Goal: Transaction & Acquisition: Subscribe to service/newsletter

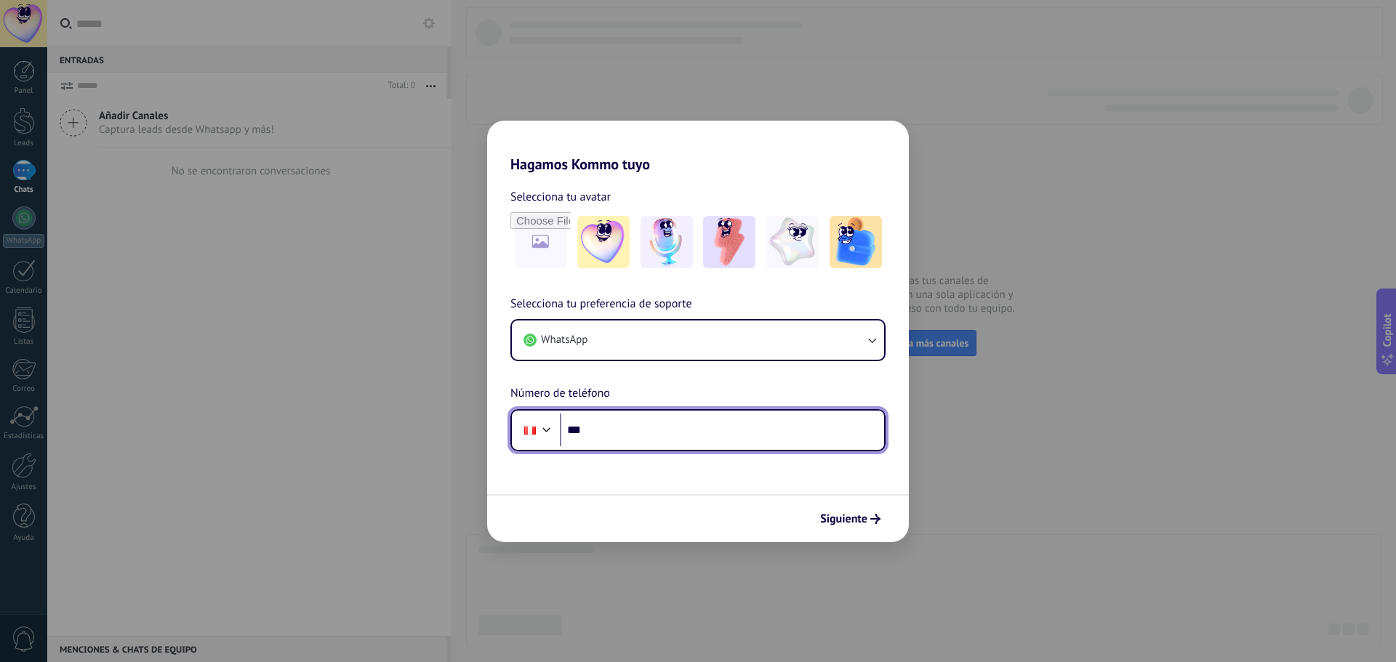
click at [651, 433] on input "***" at bounding box center [722, 430] width 324 height 33
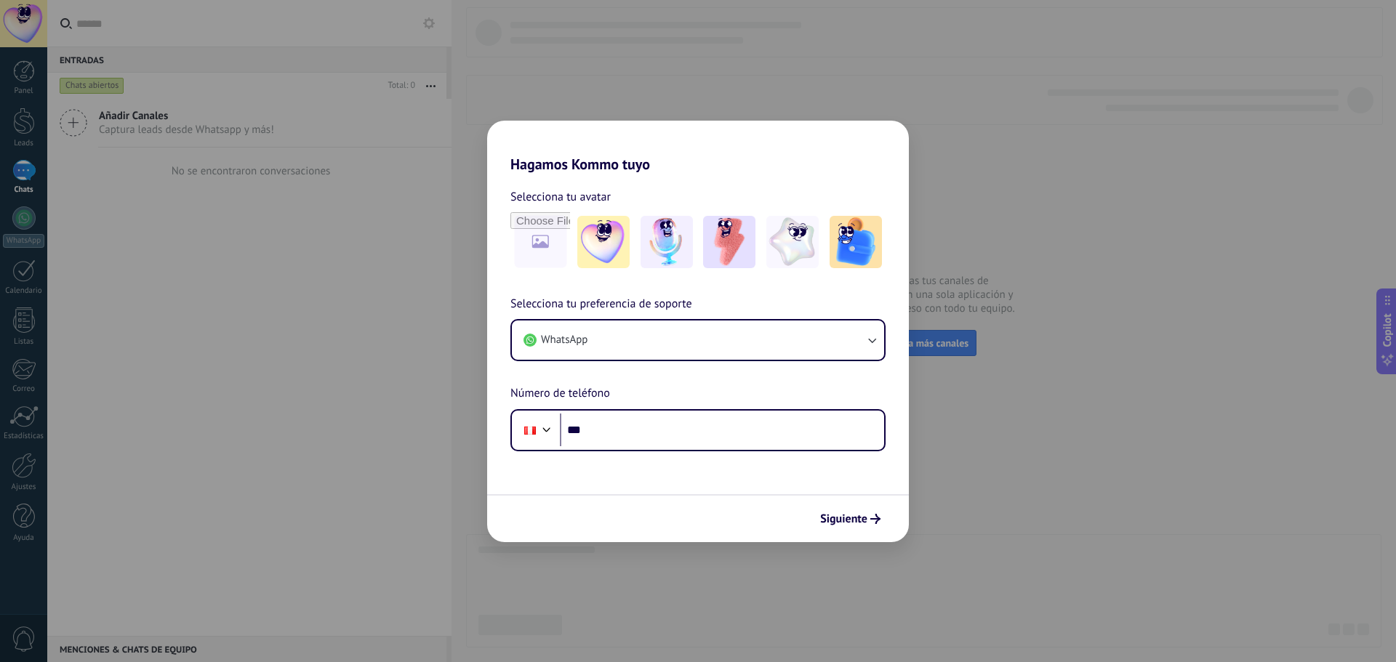
click at [1076, 377] on div "Hagamos Kommo tuyo Selecciona tu avatar Selecciona tu preferencia de soporte Wh…" at bounding box center [698, 331] width 1396 height 662
click at [861, 508] on button "Siguiente" at bounding box center [850, 519] width 73 height 25
click at [230, 193] on div "Hagamos Kommo tuyo Selecciona tu avatar Selecciona tu preferencia de soporte Wh…" at bounding box center [698, 331] width 1396 height 662
click at [573, 334] on span "WhatsApp" at bounding box center [564, 340] width 47 height 15
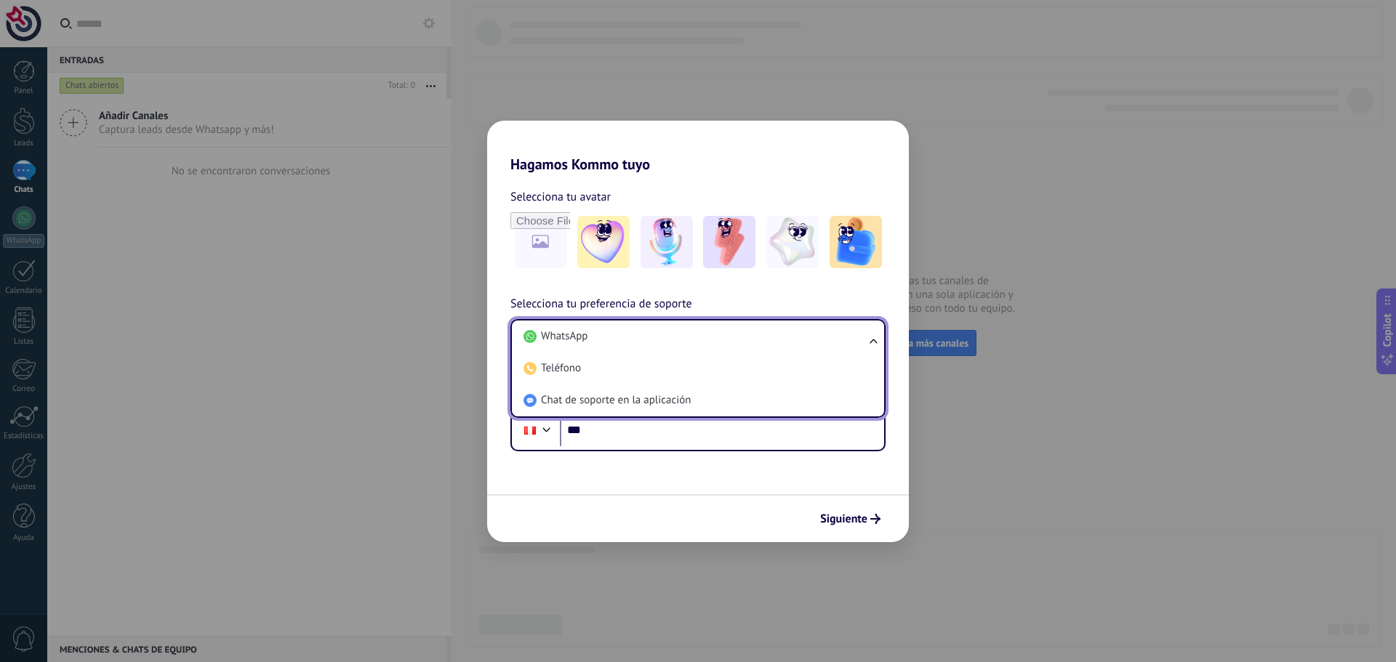
click at [573, 334] on span "WhatsApp" at bounding box center [564, 336] width 47 height 15
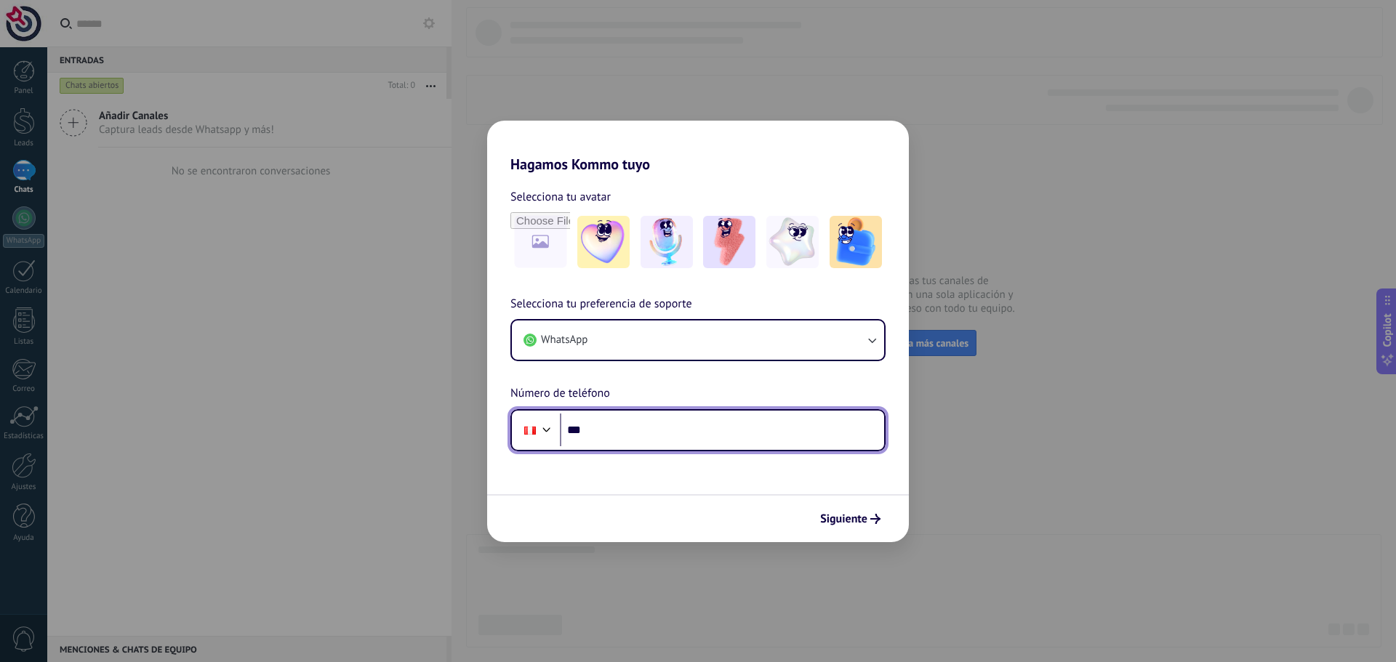
click at [620, 419] on input "***" at bounding box center [722, 430] width 324 height 33
type input "**********"
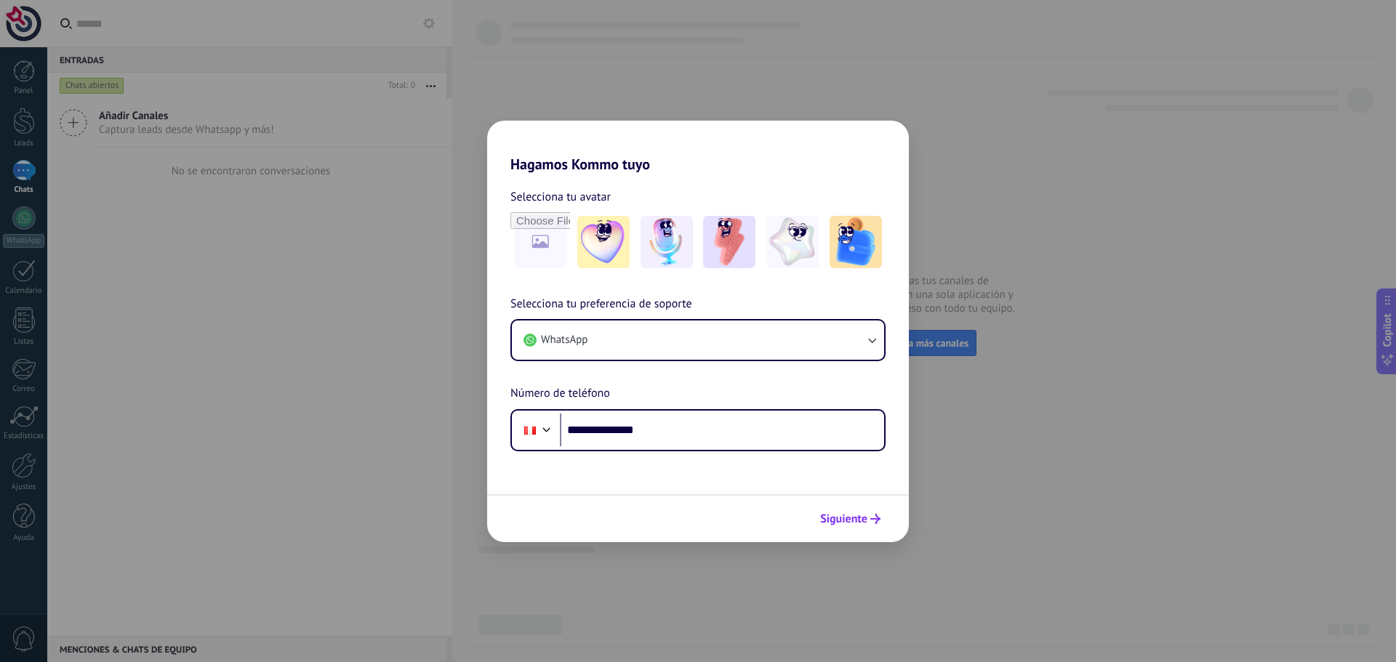
click at [862, 510] on button "Siguiente" at bounding box center [850, 519] width 73 height 25
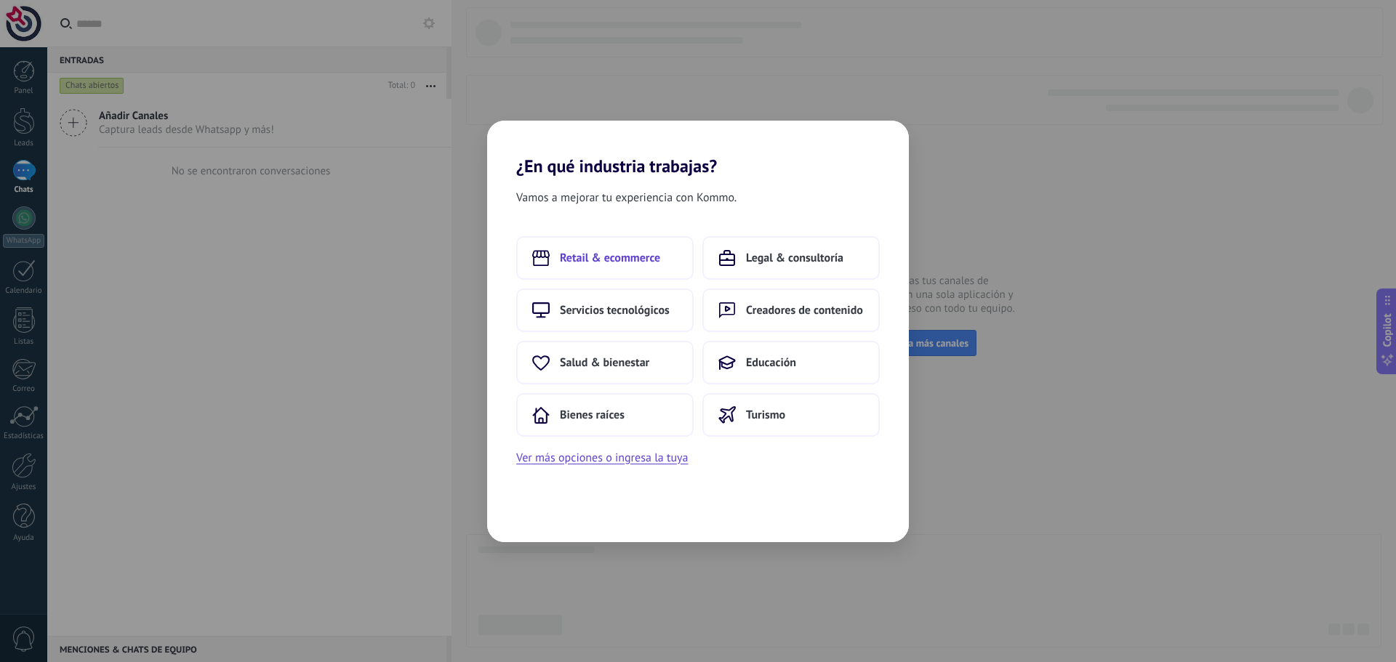
click at [652, 259] on span "Retail & ecommerce" at bounding box center [610, 258] width 100 height 15
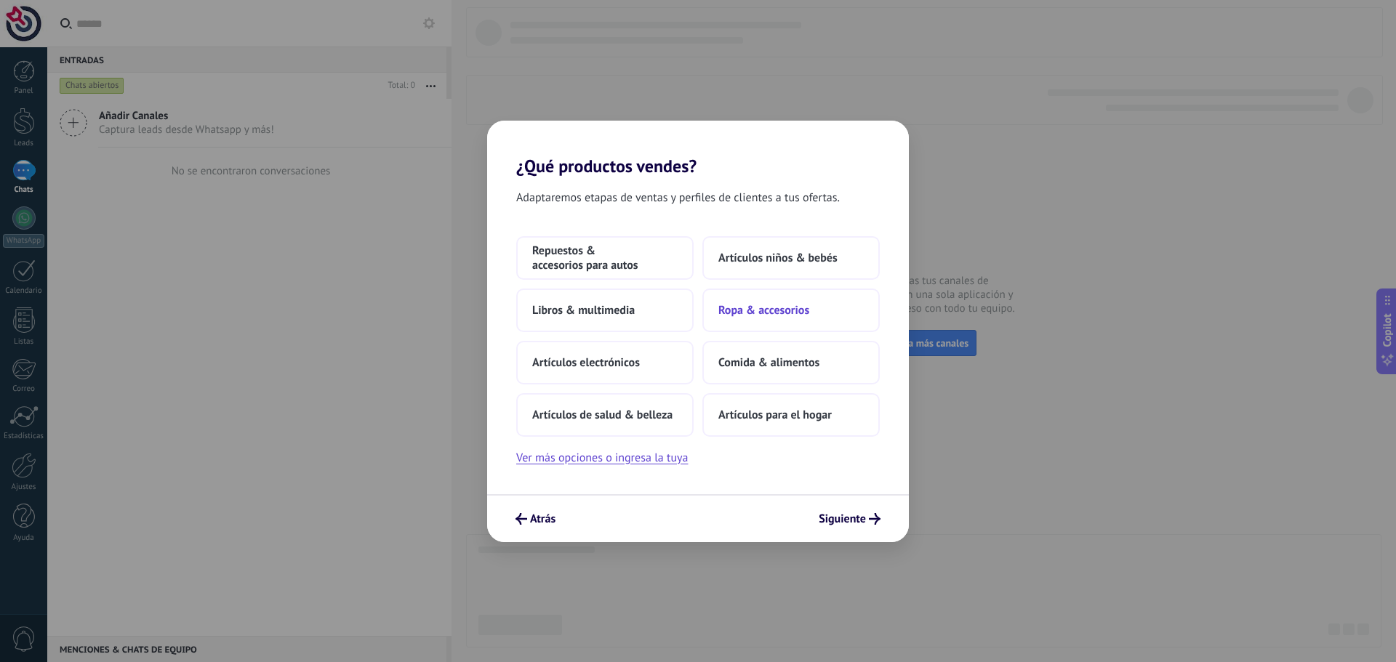
click at [786, 316] on span "Ropa & accesorios" at bounding box center [763, 310] width 91 height 15
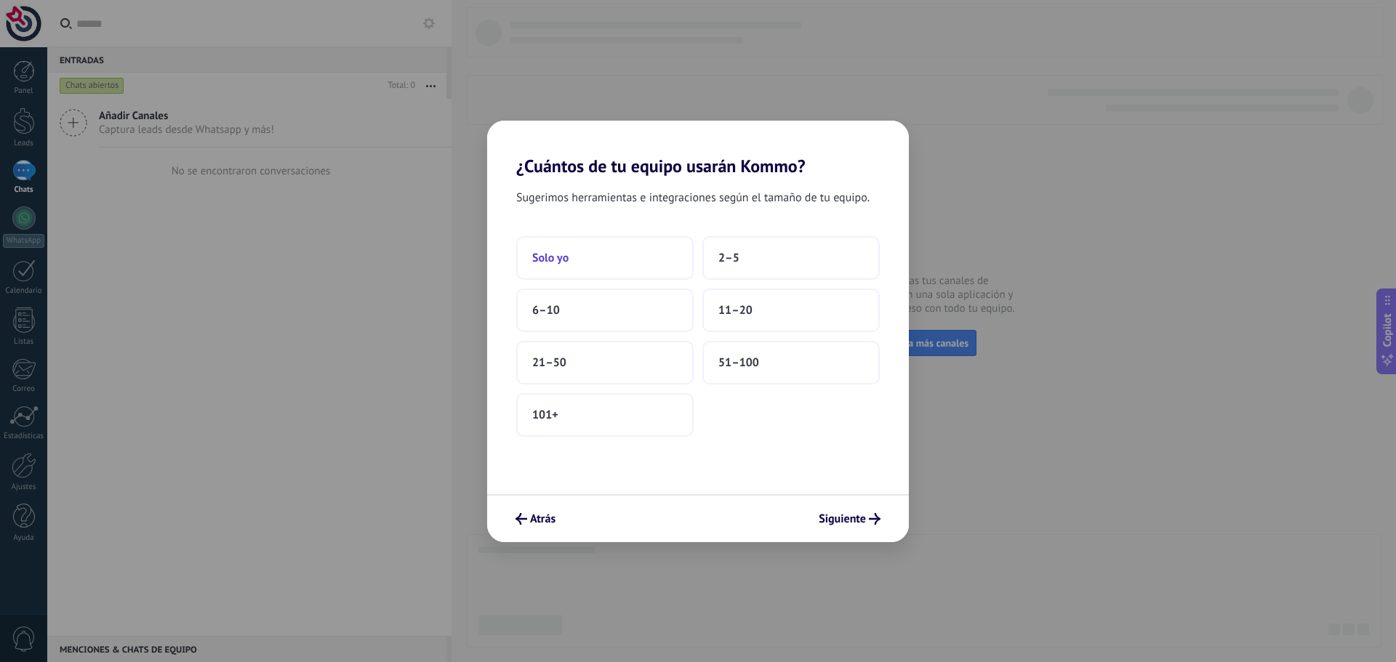
click at [582, 249] on button "Solo yo" at bounding box center [604, 258] width 177 height 44
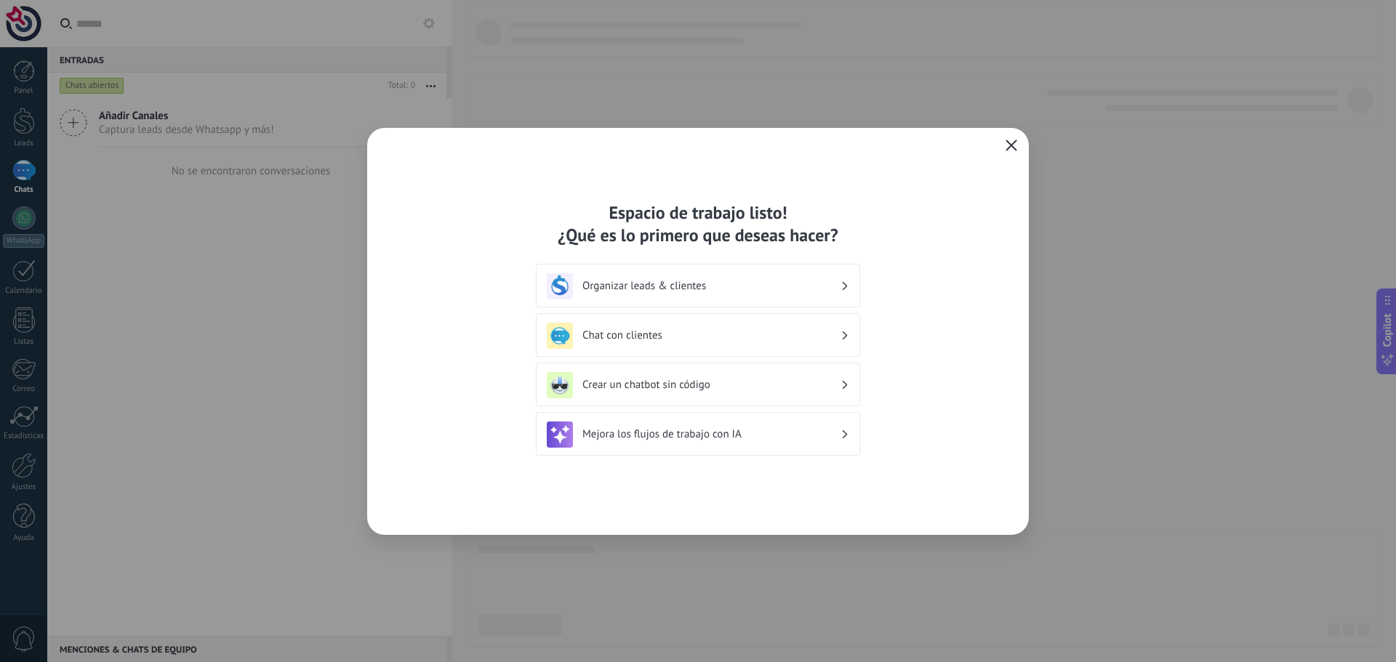
click at [1014, 140] on icon "button" at bounding box center [1012, 146] width 12 height 12
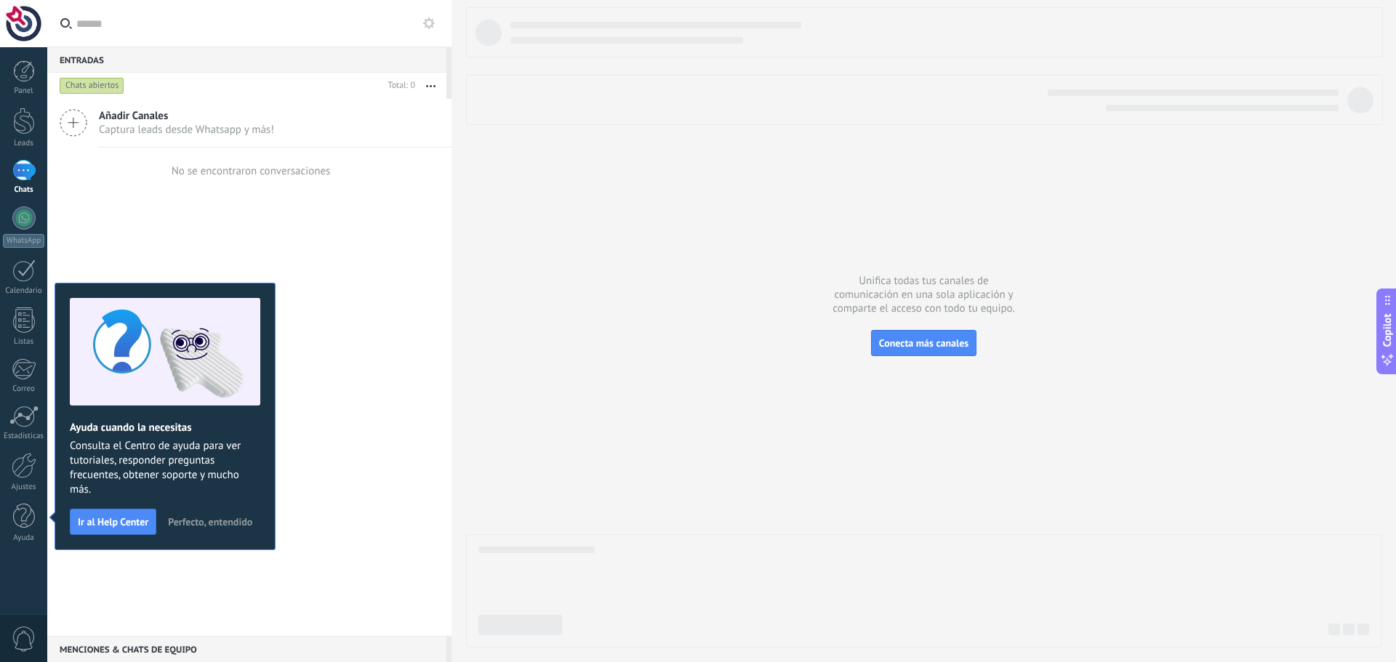
click at [30, 641] on span "0" at bounding box center [24, 639] width 25 height 25
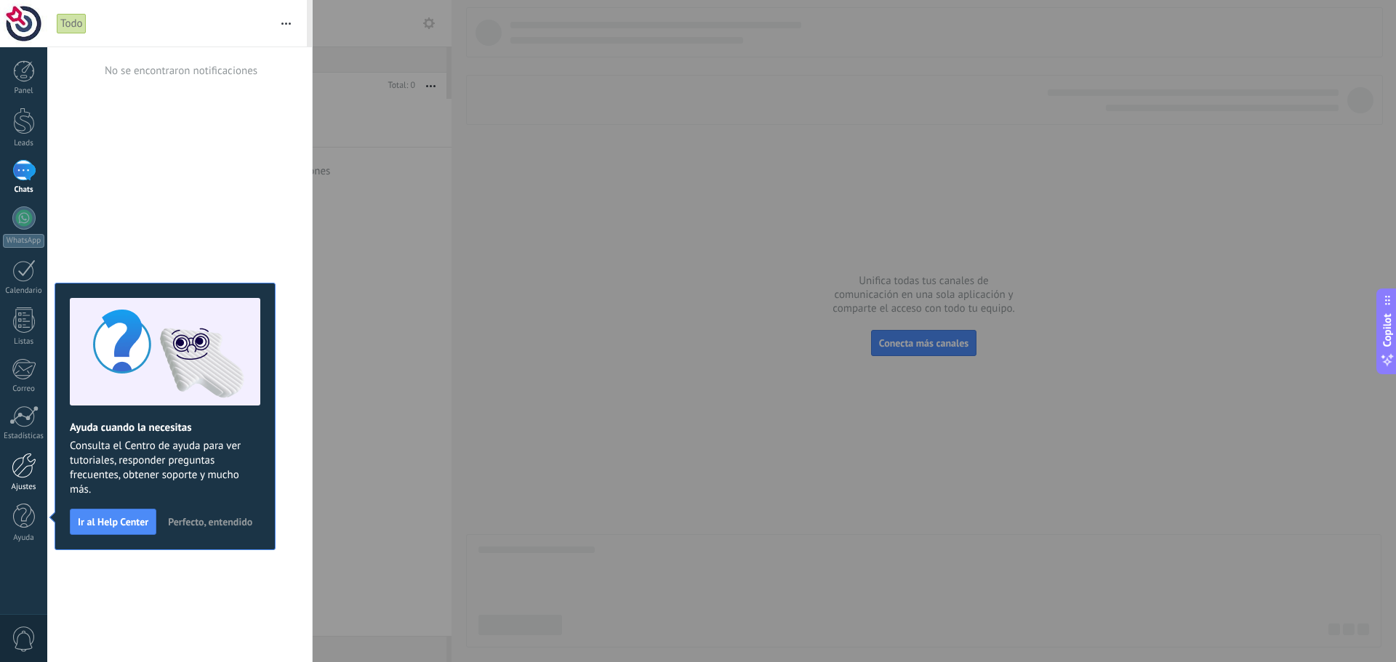
click at [23, 470] on div at bounding box center [24, 465] width 25 height 25
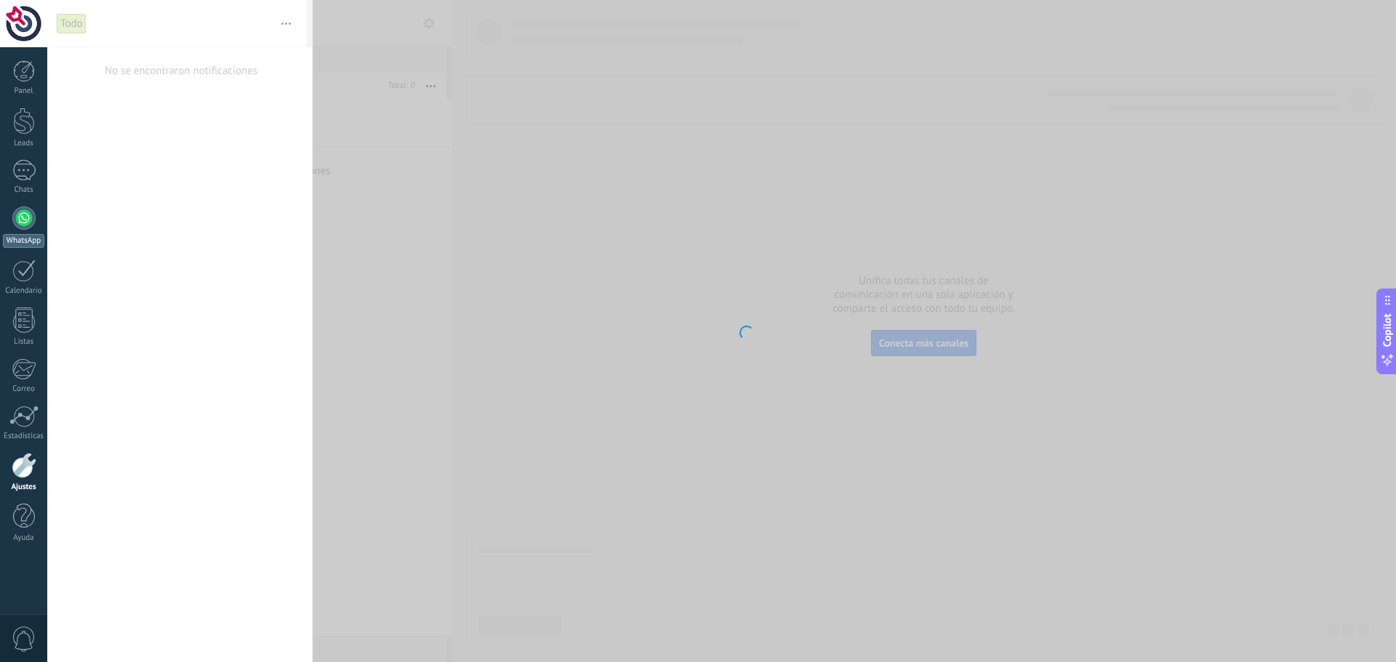
click at [27, 212] on div at bounding box center [23, 218] width 23 height 23
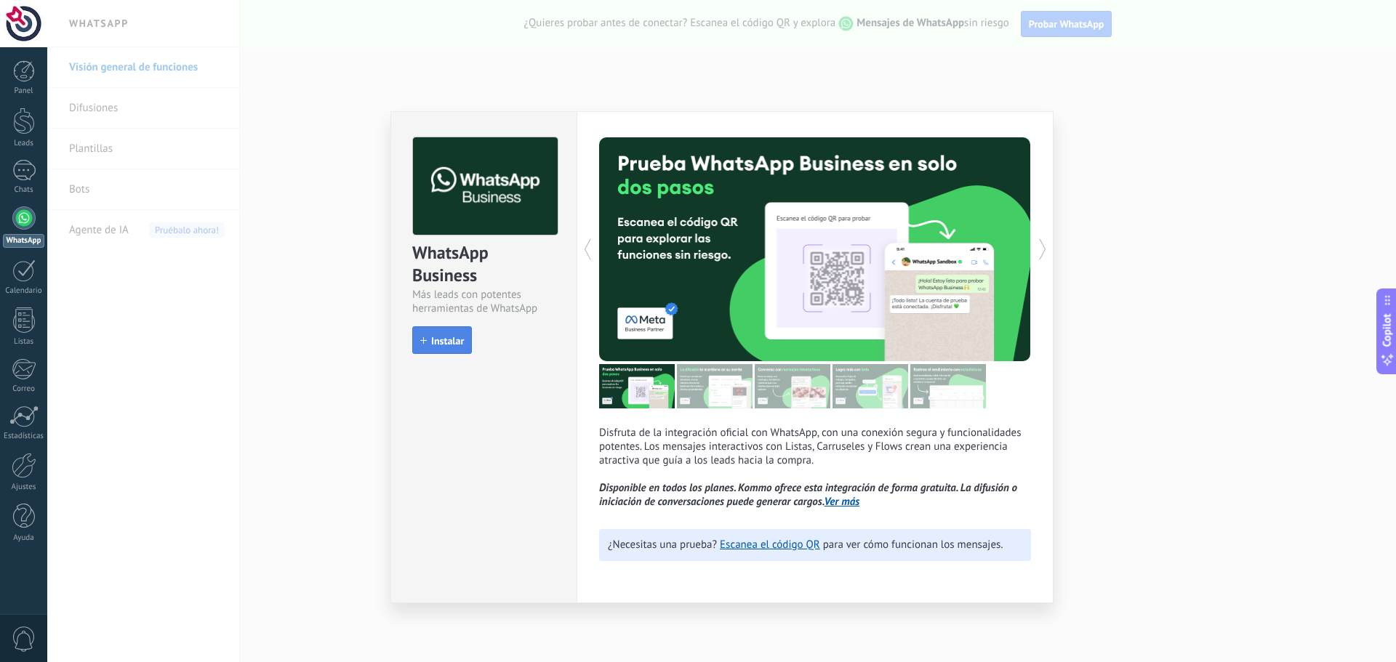
click at [452, 338] on span "Instalar" at bounding box center [447, 341] width 33 height 10
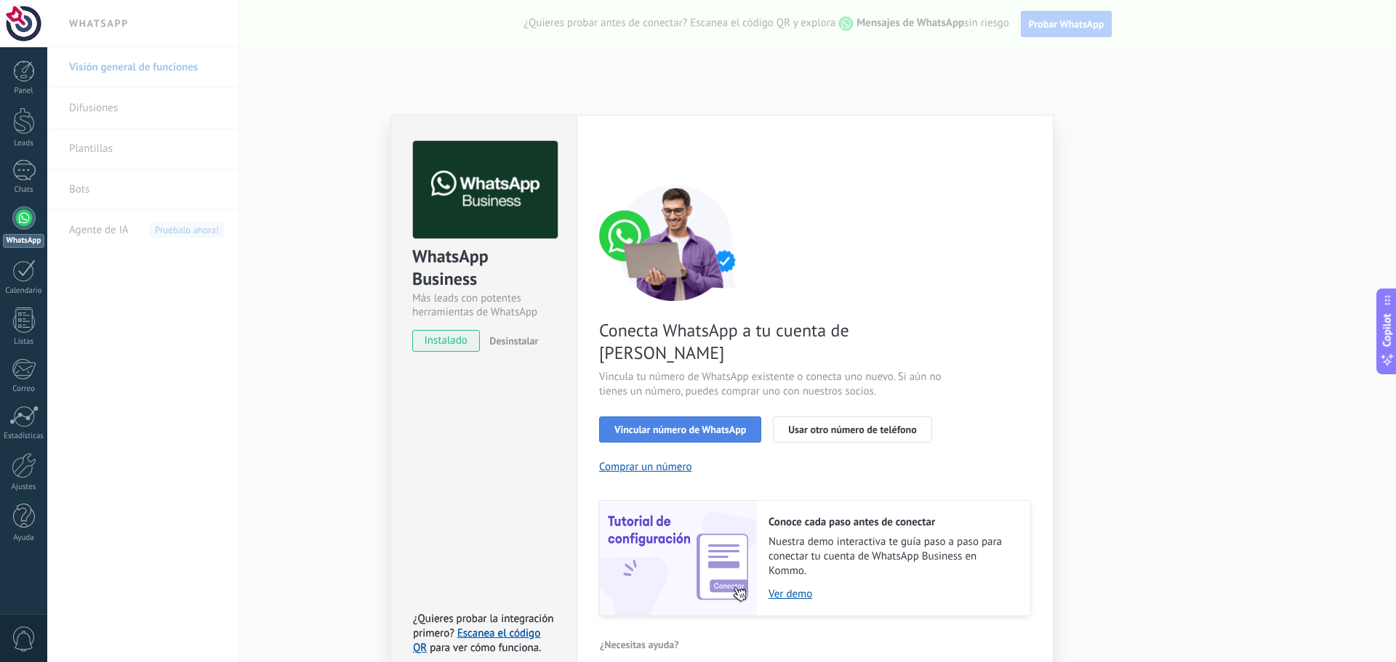
click at [708, 425] on span "Vincular número de WhatsApp" at bounding box center [680, 430] width 132 height 10
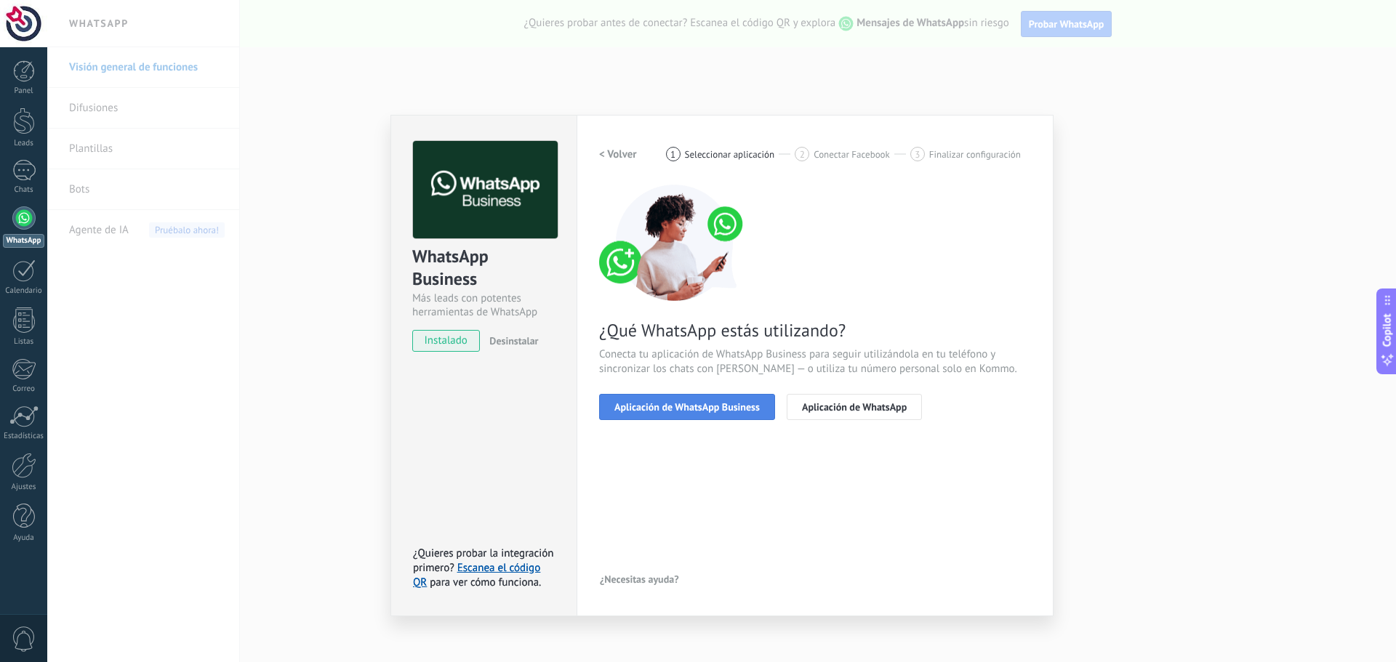
click at [708, 406] on span "Aplicación de WhatsApp Business" at bounding box center [686, 407] width 145 height 10
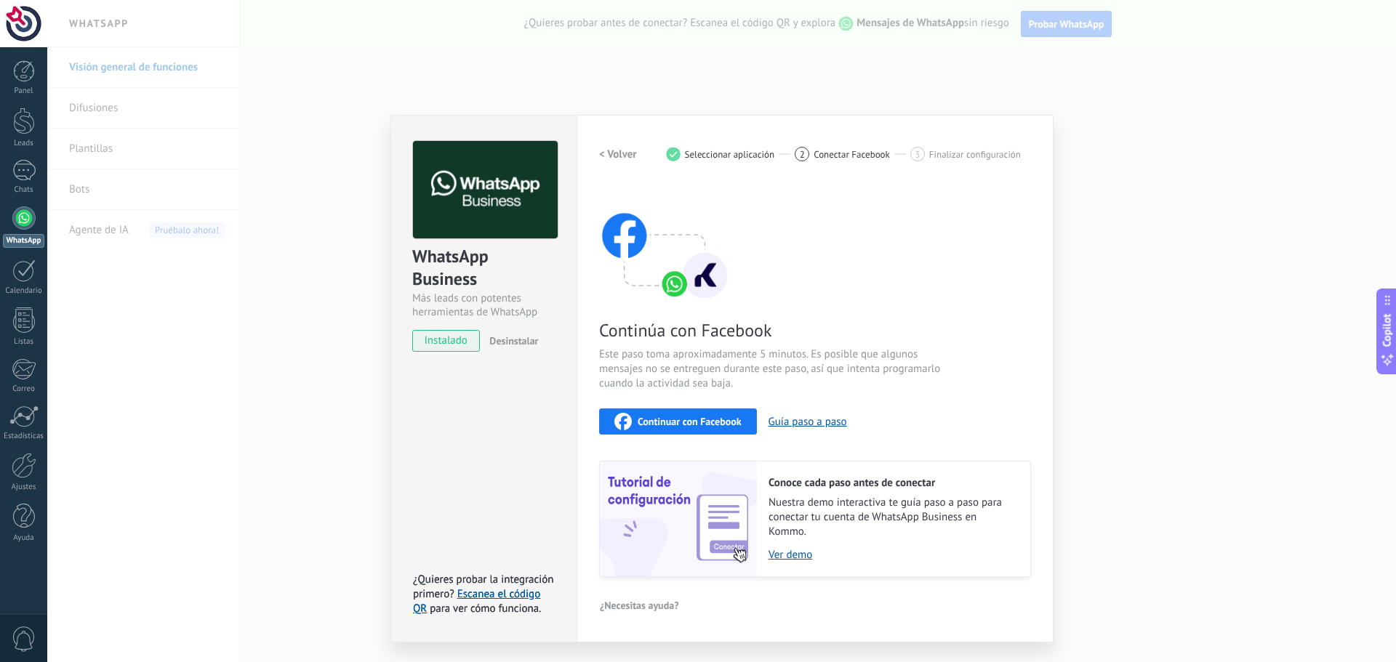
drag, startPoint x: 701, startPoint y: 424, endPoint x: 657, endPoint y: 426, distance: 43.7
click at [657, 426] on span "Continuar con Facebook" at bounding box center [690, 422] width 104 height 10
click at [15, 476] on div at bounding box center [24, 465] width 25 height 25
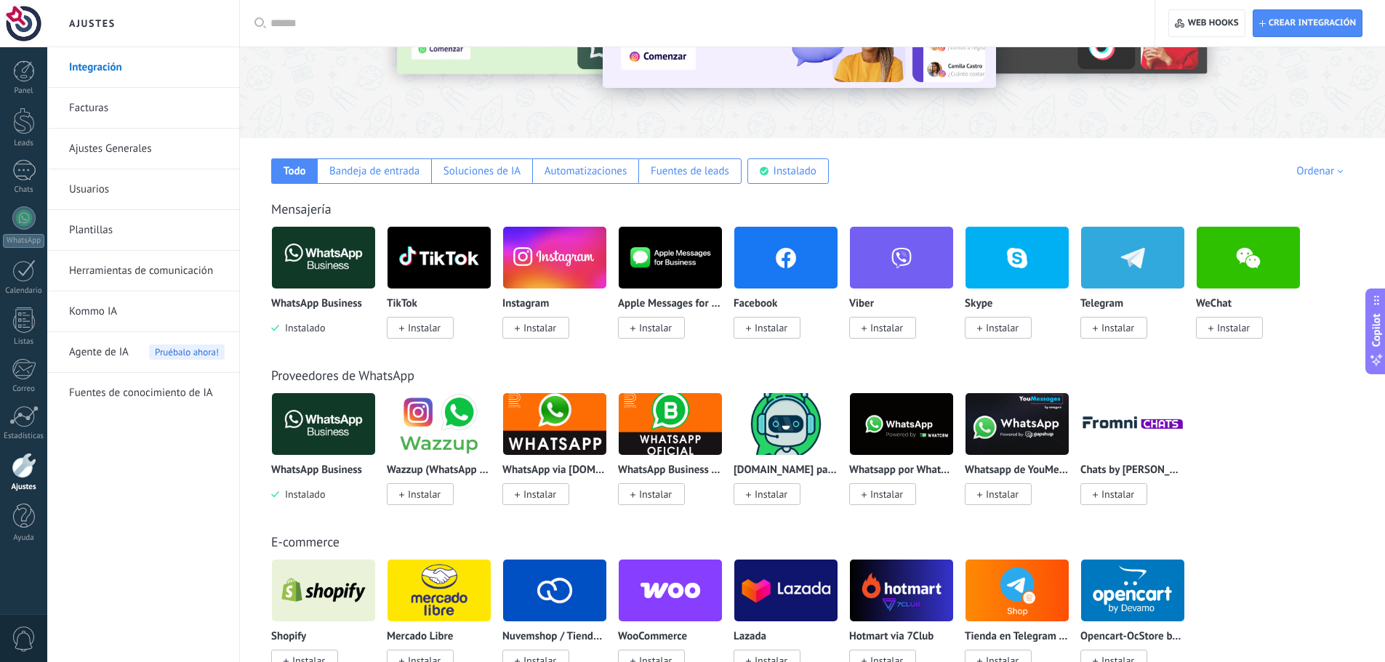
scroll to position [145, 0]
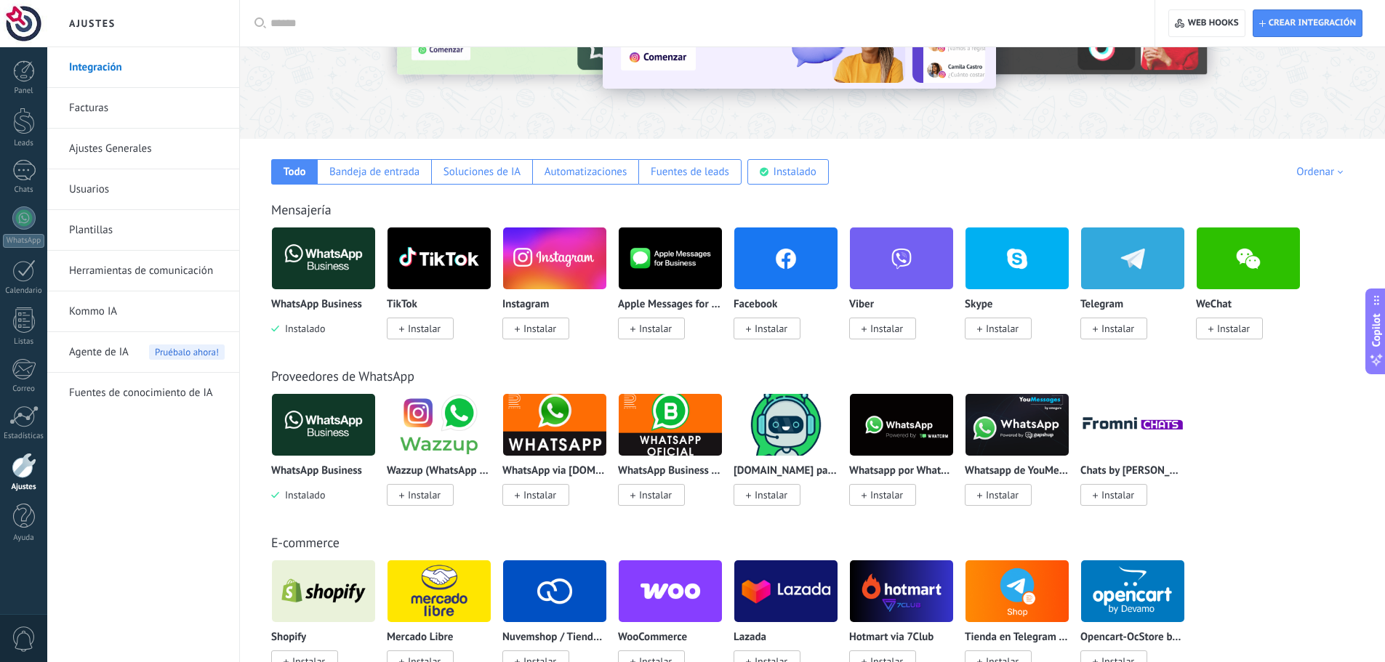
click at [440, 432] on img at bounding box center [439, 425] width 103 height 71
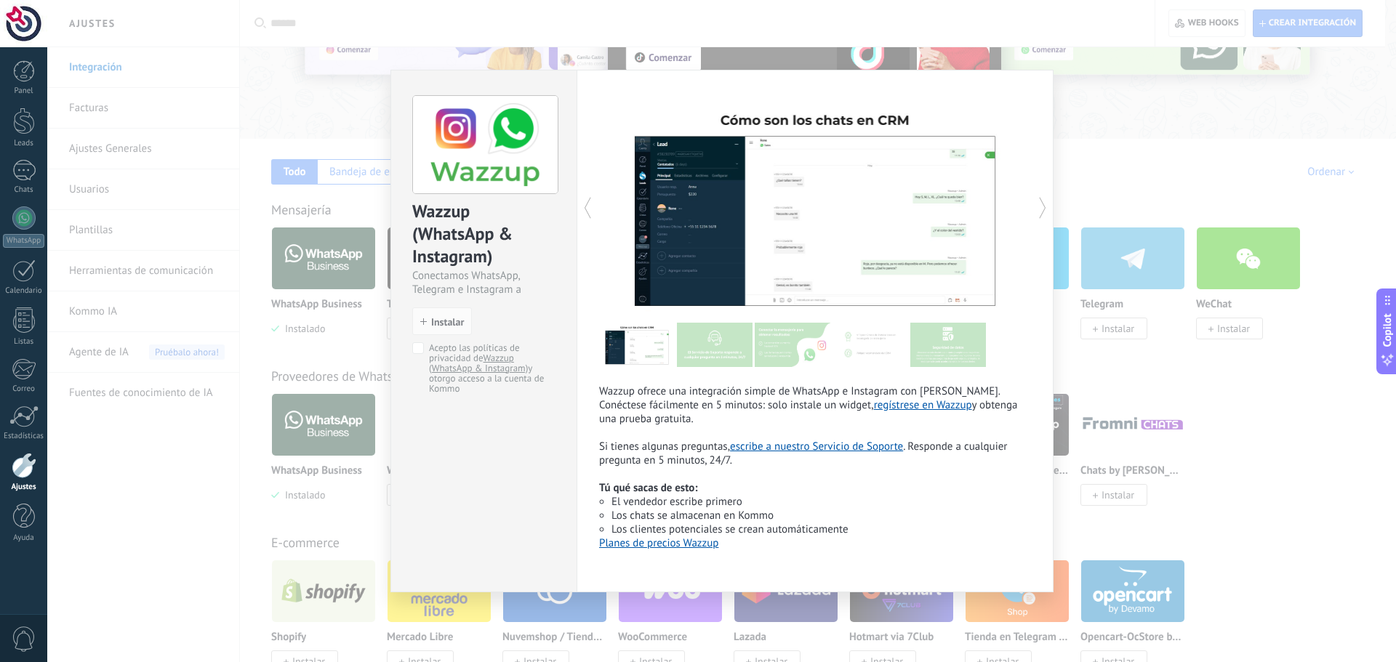
click at [607, 390] on span "Wazzup ofrece una integración simple de WhatsApp e Instagram con Kommo. Conécte…" at bounding box center [808, 405] width 418 height 41
click at [440, 324] on span "Instalar" at bounding box center [447, 322] width 33 height 10
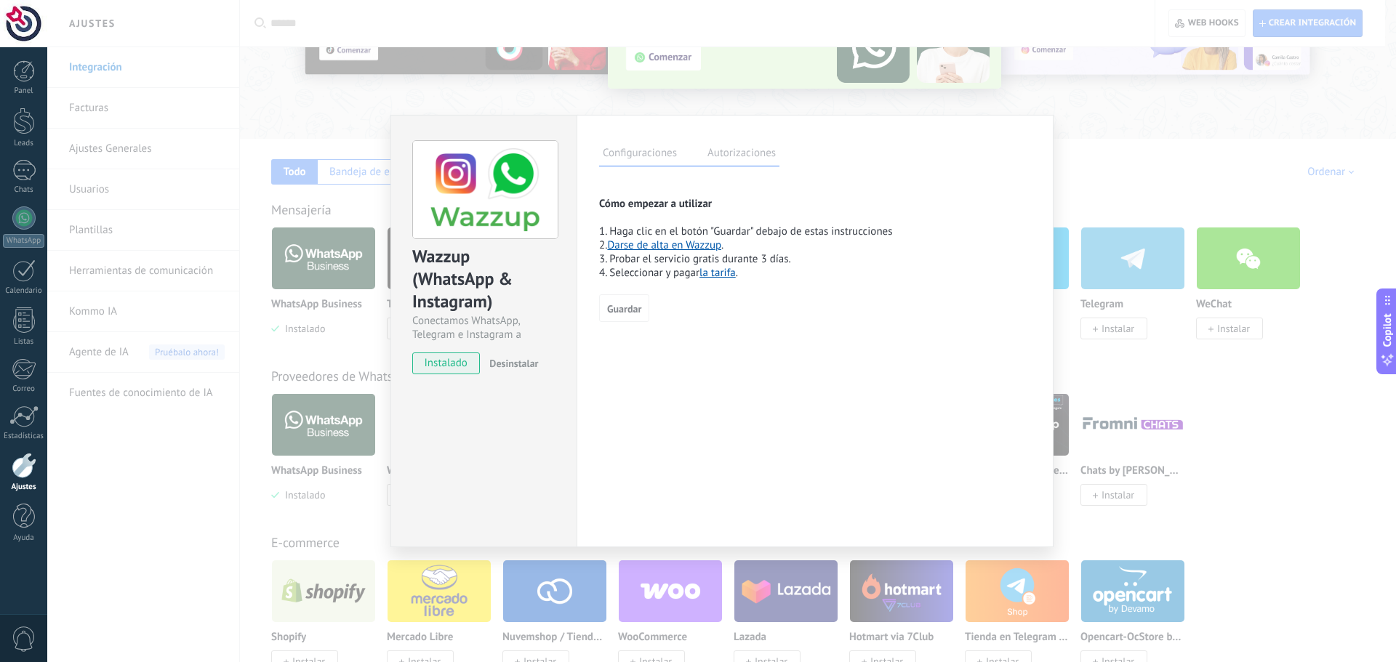
click at [688, 243] on link "Darse de alta en Wazzup" at bounding box center [664, 246] width 114 height 14
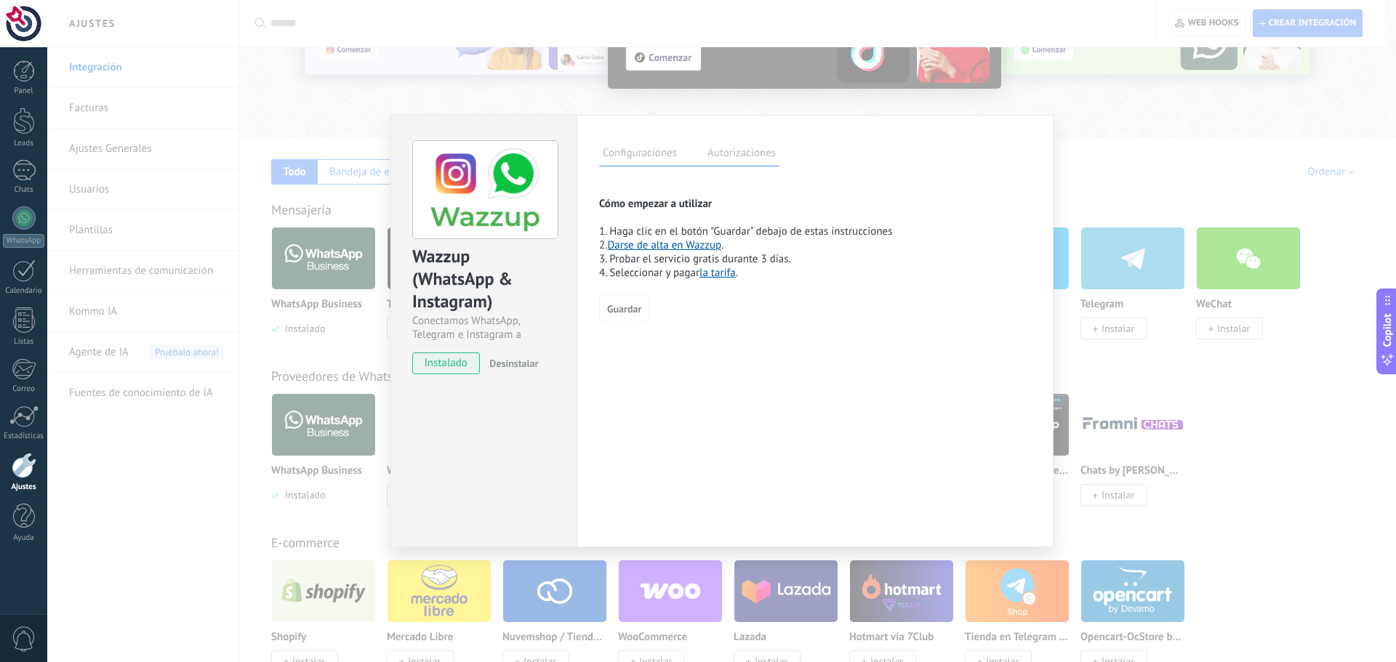
click at [1125, 137] on div "Wazzup (WhatsApp & Instagram) Conectamos WhatsApp, Telegram e Instagram a Kommo…" at bounding box center [721, 331] width 1349 height 662
